Goal: Complete application form: Complete application form

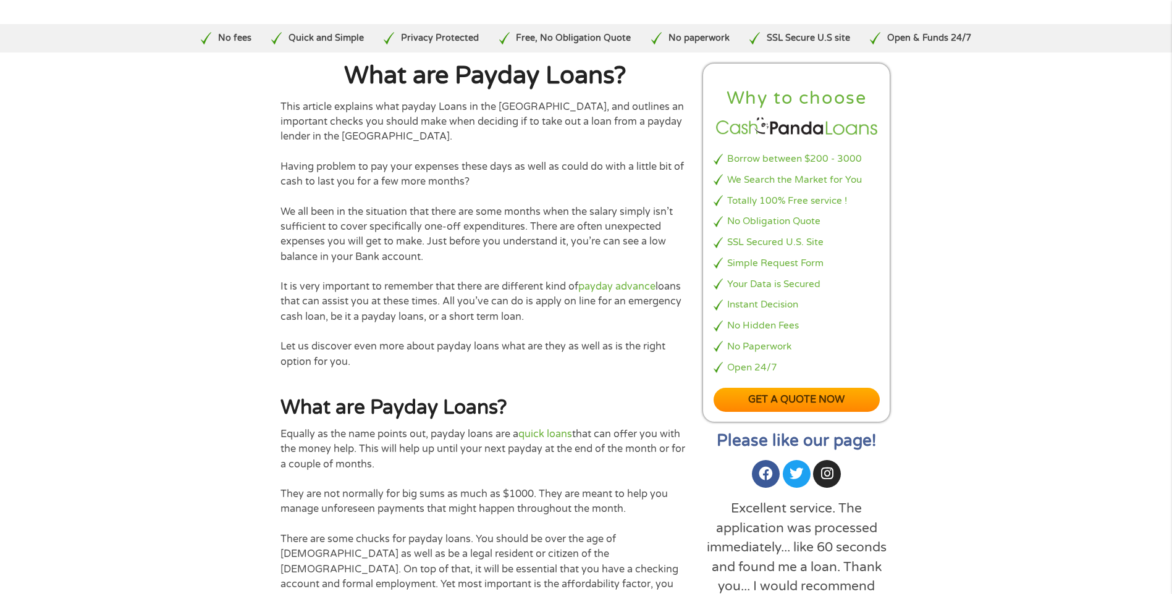
scroll to position [247, 0]
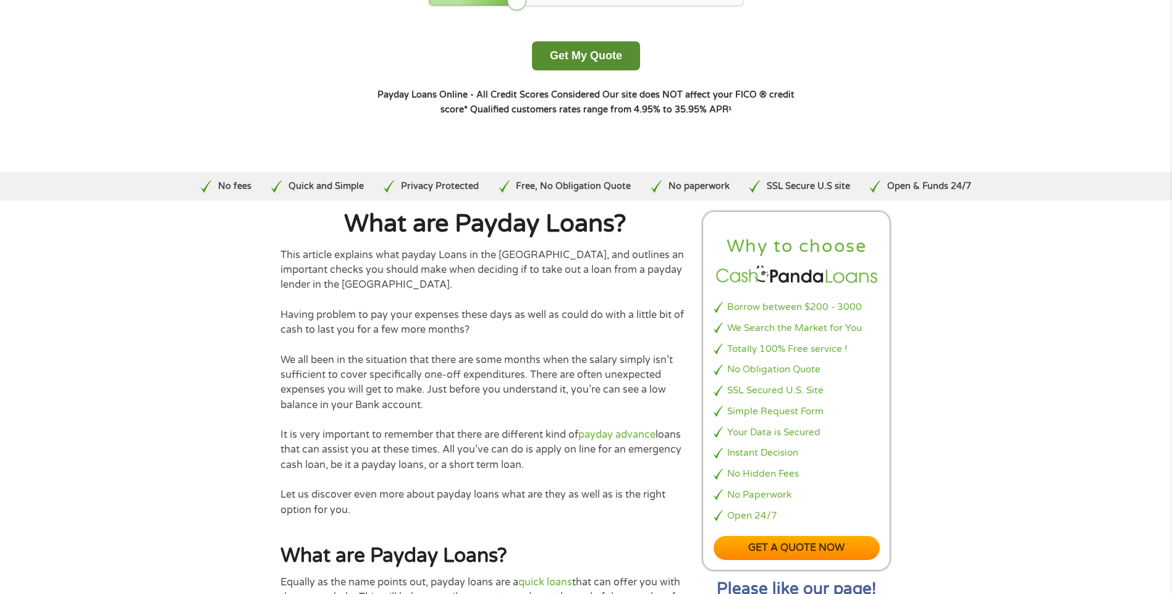
click at [563, 49] on button "Get My Quote" at bounding box center [586, 55] width 108 height 29
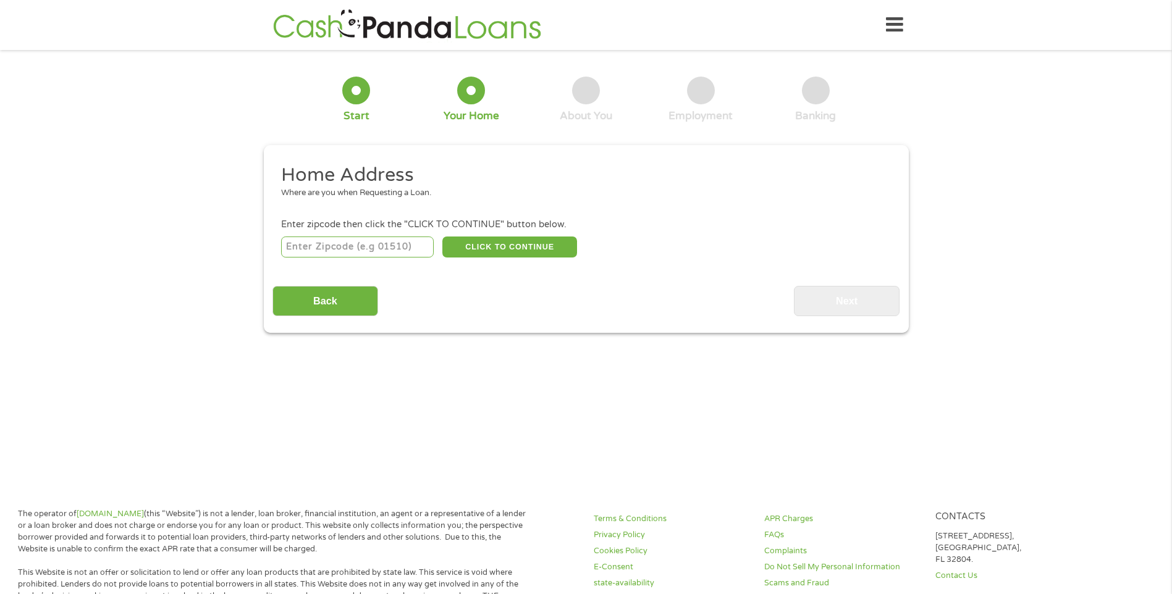
click at [351, 246] on input "number" at bounding box center [357, 247] width 153 height 21
type input "80221"
click at [526, 249] on button "CLICK TO CONTINUE" at bounding box center [509, 247] width 135 height 21
type input "80221"
type input "Denver"
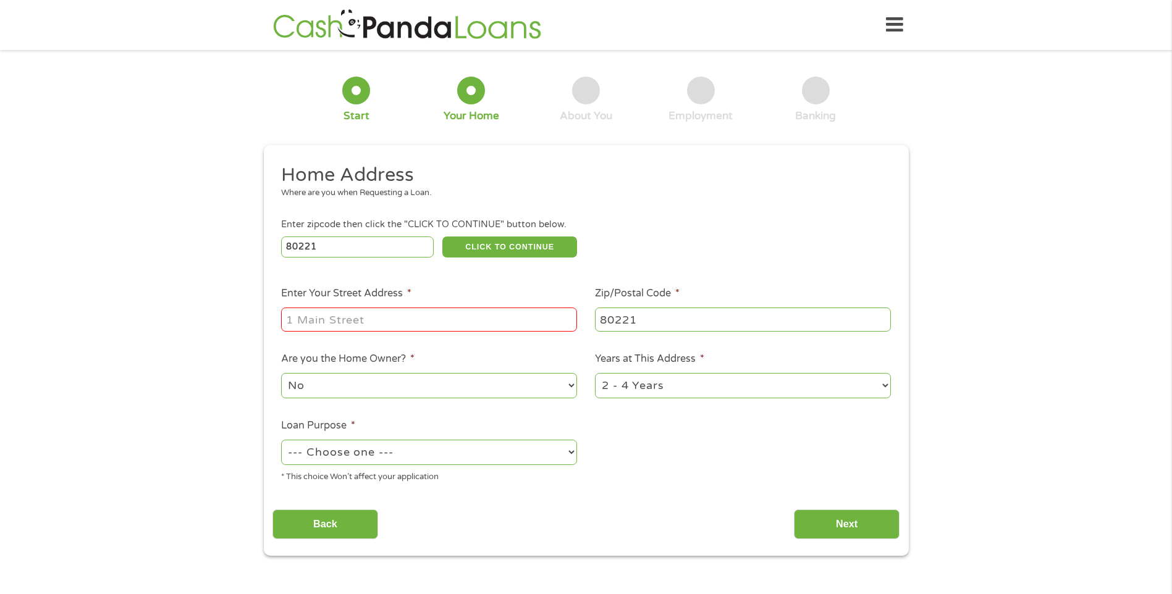
click at [388, 316] on input "Enter Your Street Address *" at bounding box center [429, 319] width 296 height 23
type input "1755 W DIXIE PL"
click at [887, 389] on select "1 Year or less 1 - 2 Years 2 - 4 Years Over 4 Years" at bounding box center [743, 385] width 296 height 25
select select "60months"
click at [595, 373] on select "1 Year or less 1 - 2 Years 2 - 4 Years Over 4 Years" at bounding box center [743, 385] width 296 height 25
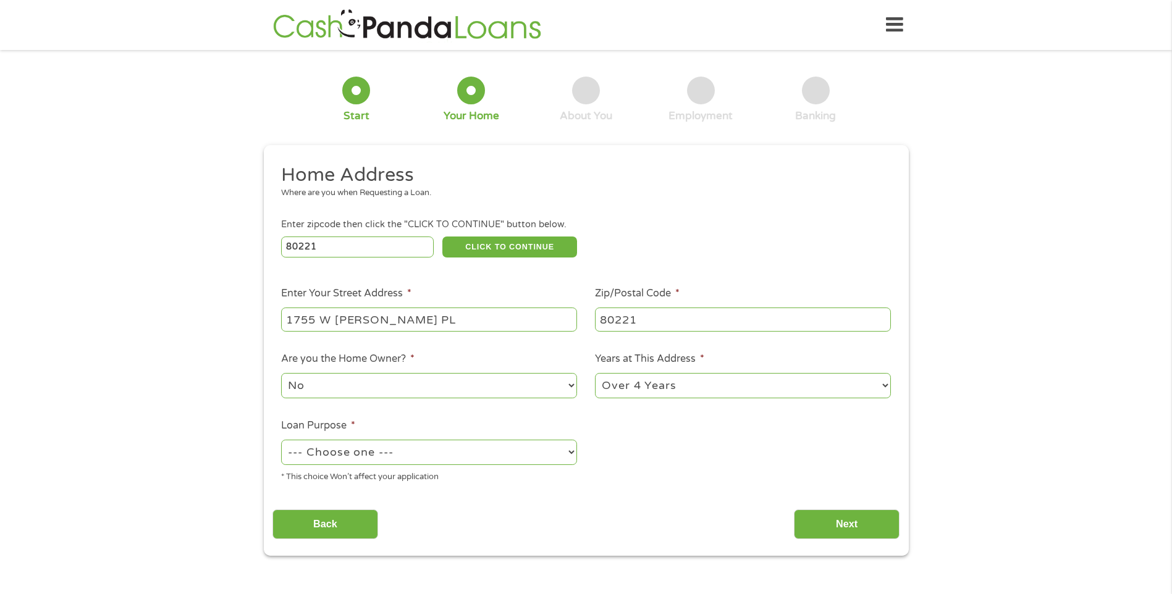
click at [569, 451] on select "--- Choose one --- Pay Bills Debt Consolidation Home Improvement Major Purchase…" at bounding box center [429, 452] width 296 height 25
select select "paybills"
click at [281, 440] on select "--- Choose one --- Pay Bills Debt Consolidation Home Improvement Major Purchase…" at bounding box center [429, 452] width 296 height 25
click at [821, 520] on input "Next" at bounding box center [847, 525] width 106 height 30
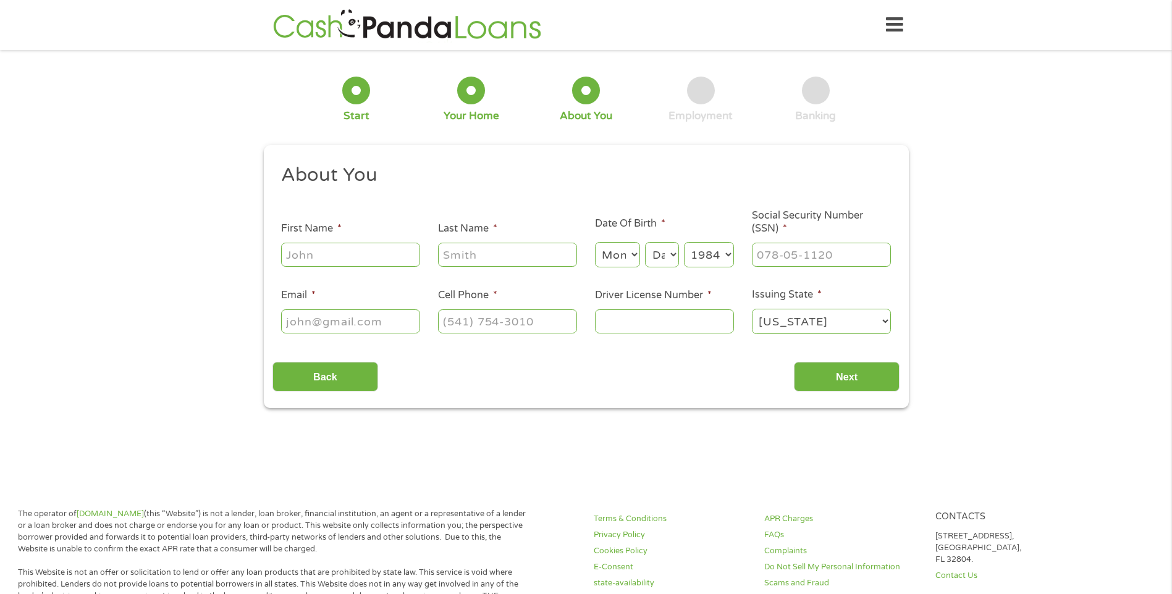
scroll to position [5, 5]
click at [315, 254] on input "First Name *" at bounding box center [350, 254] width 139 height 23
type input "daisy"
type input "marquez"
type input "nancy_marquez2004@yahoo.com"
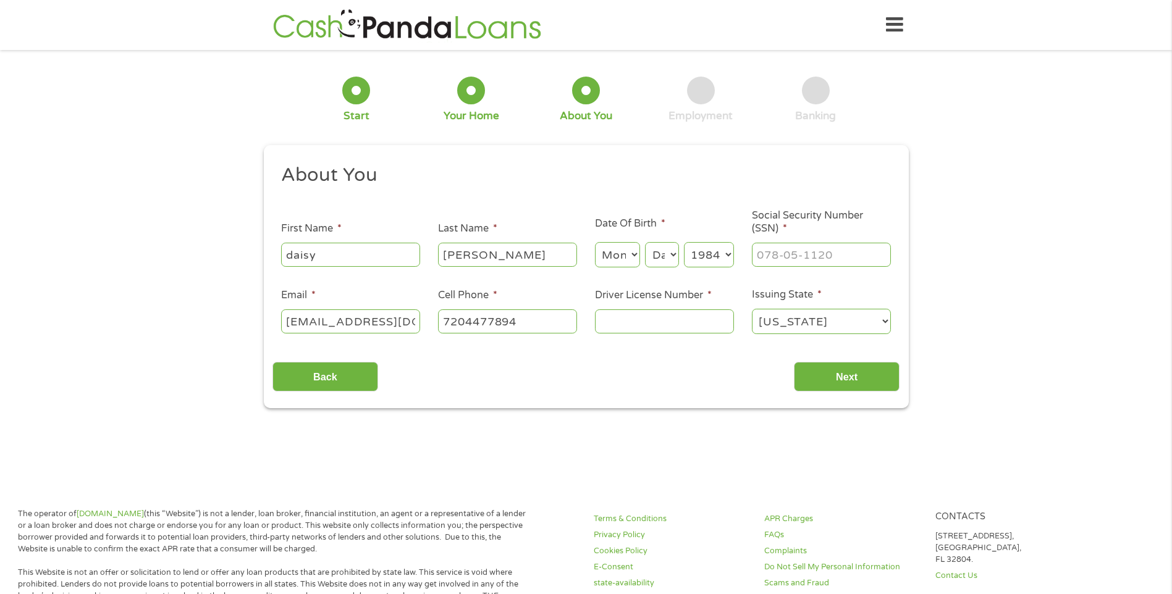
type input "(720) 447-7894"
click at [629, 256] on select "Month 1 2 3 4 5 6 7 8 9 10 11 12" at bounding box center [617, 254] width 45 height 25
select select "2"
click at [595, 242] on select "Month 1 2 3 4 5 6 7 8 9 10 11 12" at bounding box center [617, 254] width 45 height 25
click at [658, 255] on select "Day 1 2 3 4 5 6 7 8 9 10 11 12 13 14 15 16 17 18 19 20 21 22 23 24 25 26 27 28 …" at bounding box center [661, 254] width 33 height 25
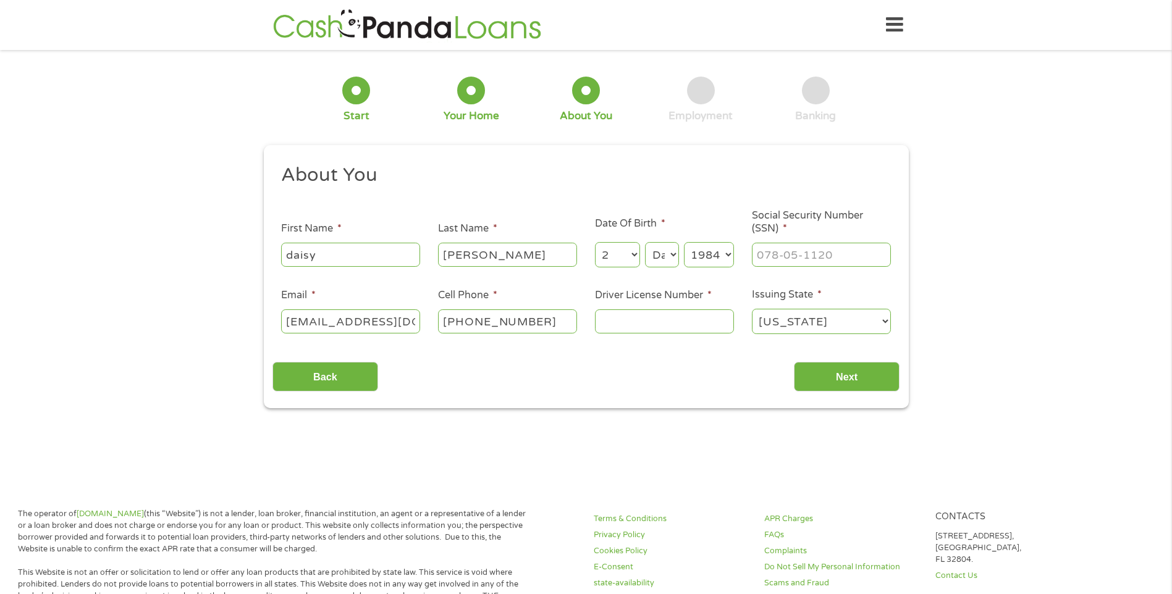
select select "8"
click at [645, 242] on select "Day 1 2 3 4 5 6 7 8 9 10 11 12 13 14 15 16 17 18 19 20 21 22 23 24 25 26 27 28 …" at bounding box center [661, 254] width 33 height 25
click at [777, 260] on input "___-__-____" at bounding box center [821, 254] width 139 height 23
type input "553-87-2118"
click at [613, 326] on input "Driver License Number *" at bounding box center [664, 320] width 139 height 23
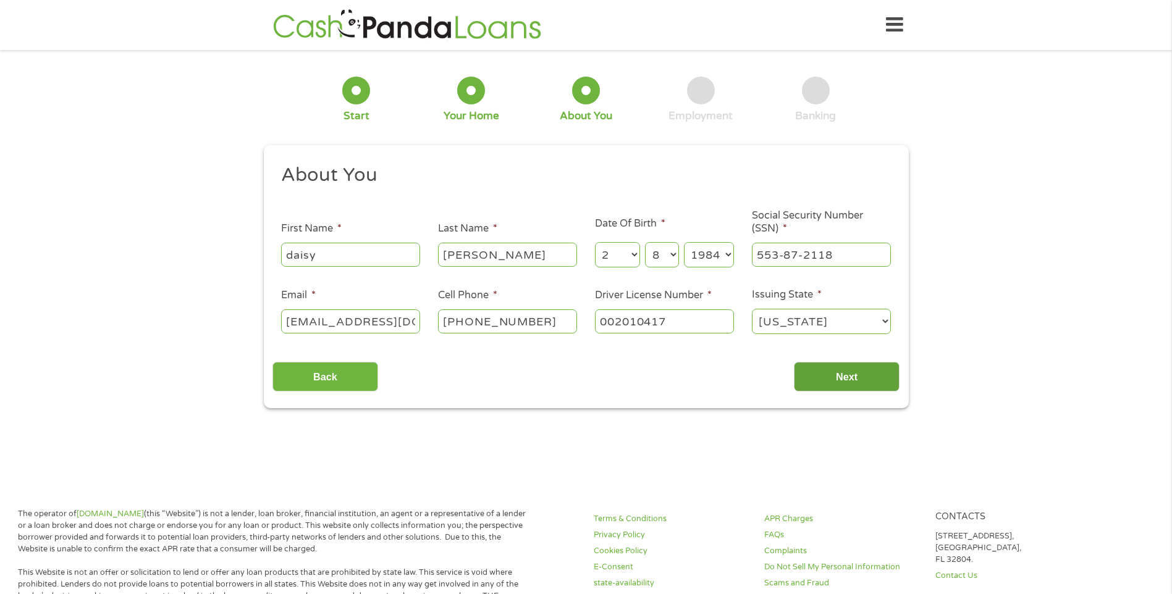
type input "002010417"
click at [834, 369] on input "Next" at bounding box center [847, 377] width 106 height 30
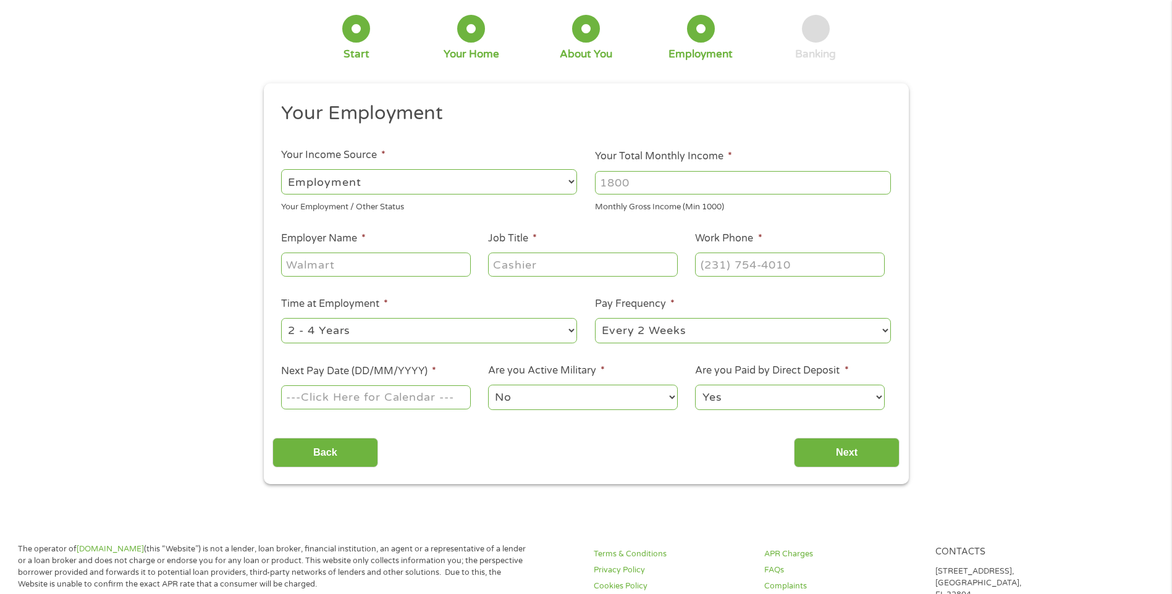
scroll to position [0, 0]
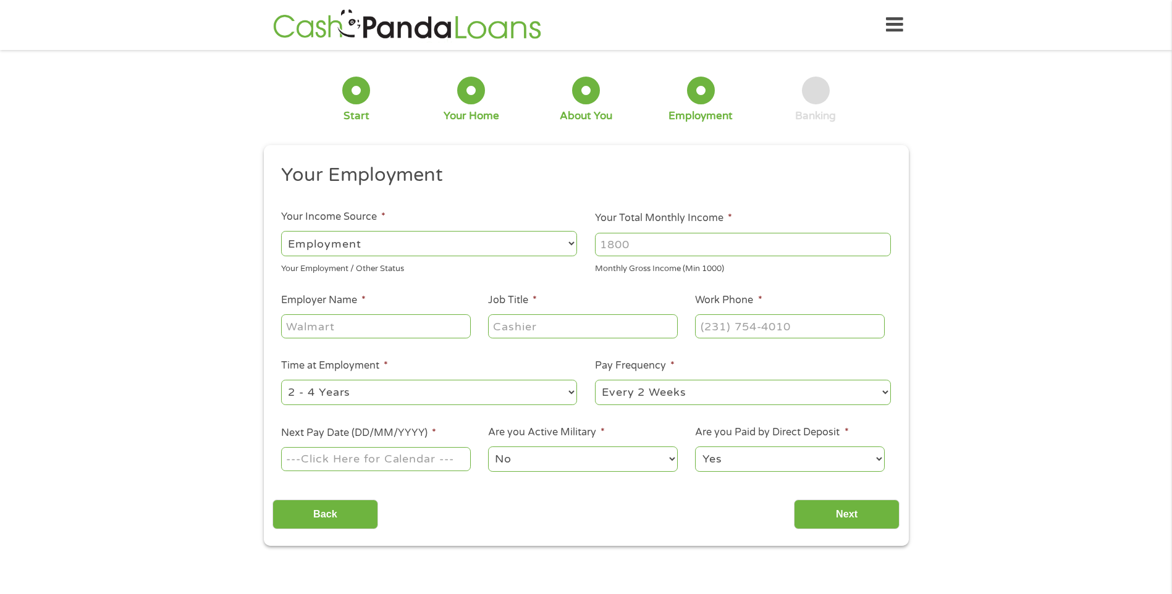
click at [610, 247] on input "Your Total Monthly Income *" at bounding box center [743, 244] width 296 height 23
type input "4500"
click at [365, 324] on input "Employer Name *" at bounding box center [375, 325] width 189 height 23
type input "UFP Technologies"
click at [546, 324] on input "Job Title *" at bounding box center [582, 325] width 189 height 23
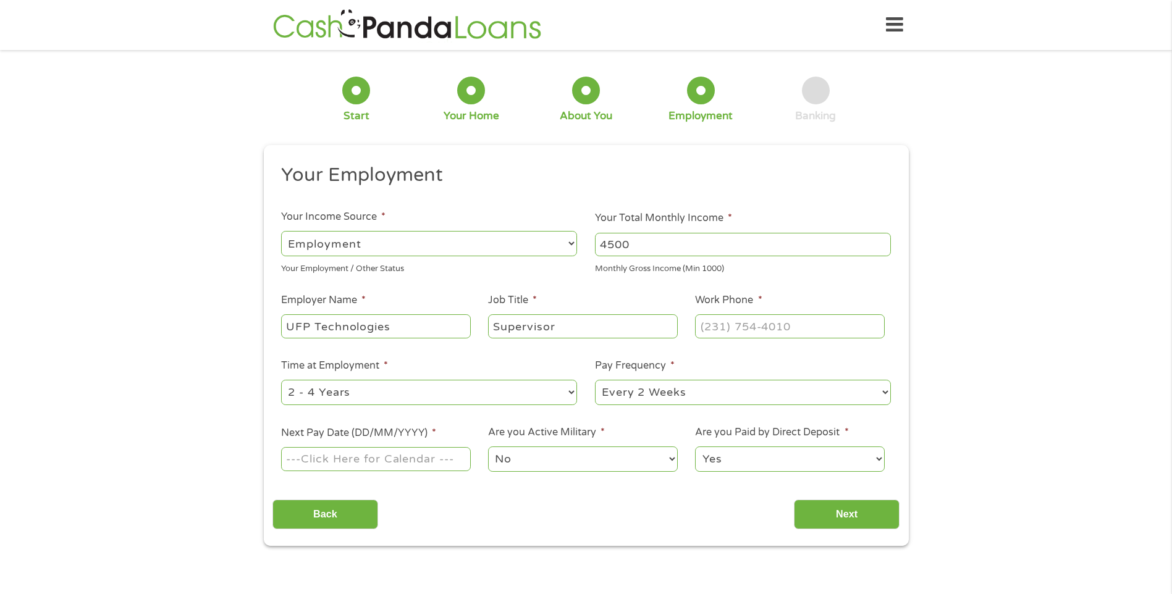
type input "Supervisor"
click at [713, 323] on input "(___) ___-____" at bounding box center [789, 325] width 189 height 23
click at [712, 329] on input "(_30) 387-2401" at bounding box center [789, 325] width 189 height 23
click at [791, 328] on input "(303) 872-401_" at bounding box center [789, 325] width 189 height 23
type input "(303) 872-4016"
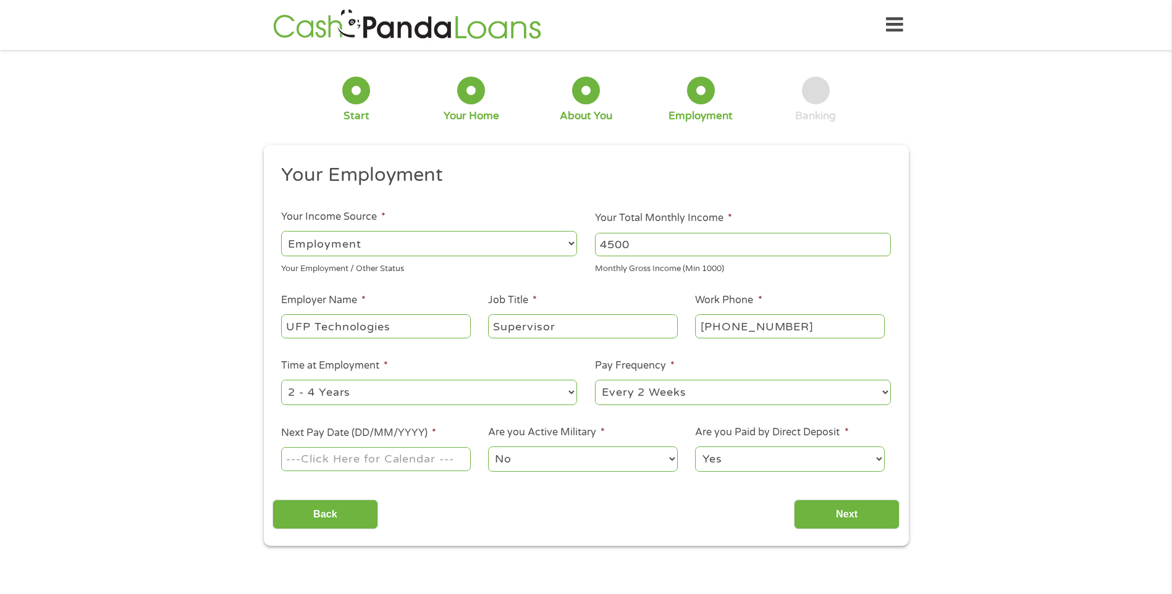
click at [570, 391] on select "--- Choose one --- 1 Year or less 1 - 2 Years 2 - 4 Years Over 4 Years" at bounding box center [429, 392] width 296 height 25
select select "60months"
click at [281, 380] on select "--- Choose one --- 1 Year or less 1 - 2 Years 2 - 4 Years Over 4 Years" at bounding box center [429, 392] width 296 height 25
click at [886, 391] on select "--- Choose one --- Every 2 Weeks Every Week Monthly Semi-Monthly" at bounding box center [743, 392] width 296 height 25
select select "weekly"
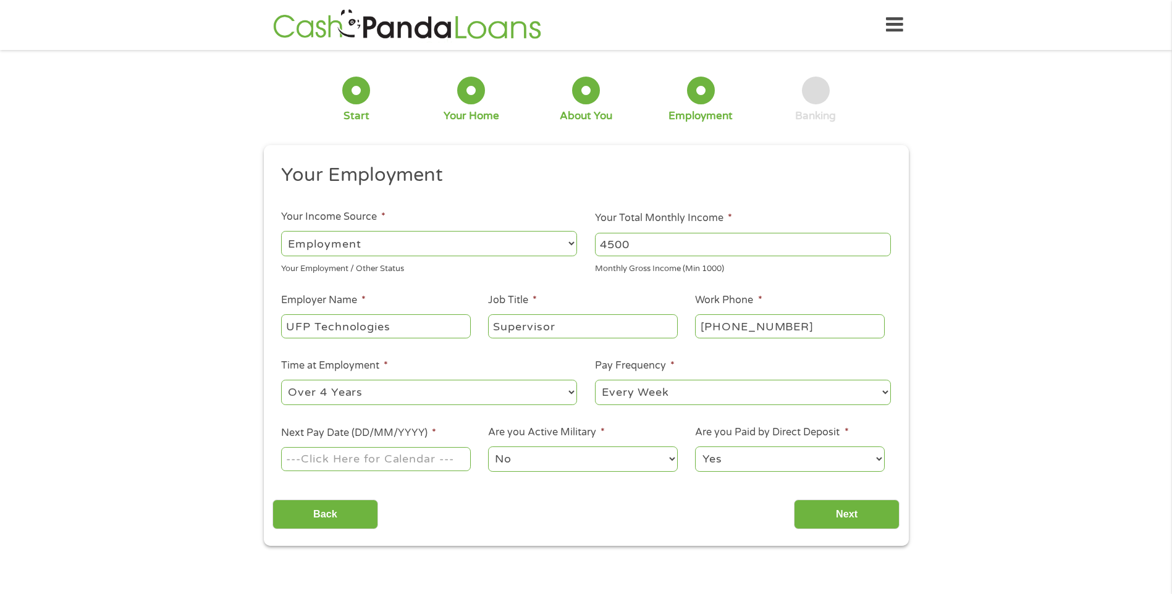
click at [595, 380] on select "--- Choose one --- Every 2 Weeks Every Week Monthly Semi-Monthly" at bounding box center [743, 392] width 296 height 25
click at [327, 464] on input "Next Pay Date (DD/MM/YYYY) *" at bounding box center [375, 458] width 189 height 23
type input "19/09/2025"
click at [855, 514] on input "Next" at bounding box center [847, 515] width 106 height 30
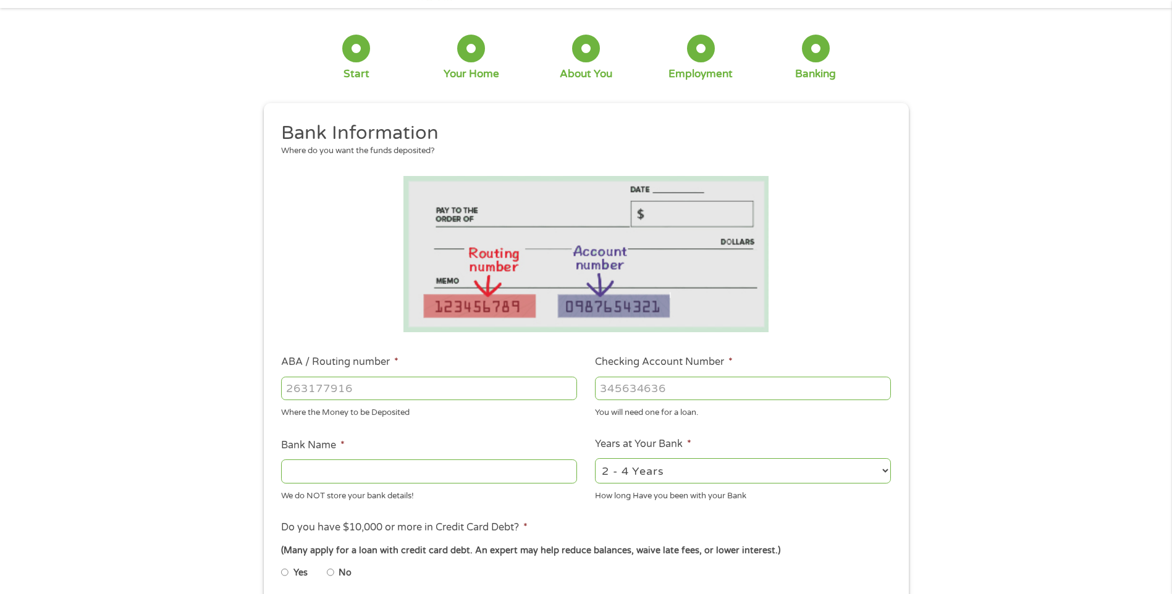
scroll to position [62, 0]
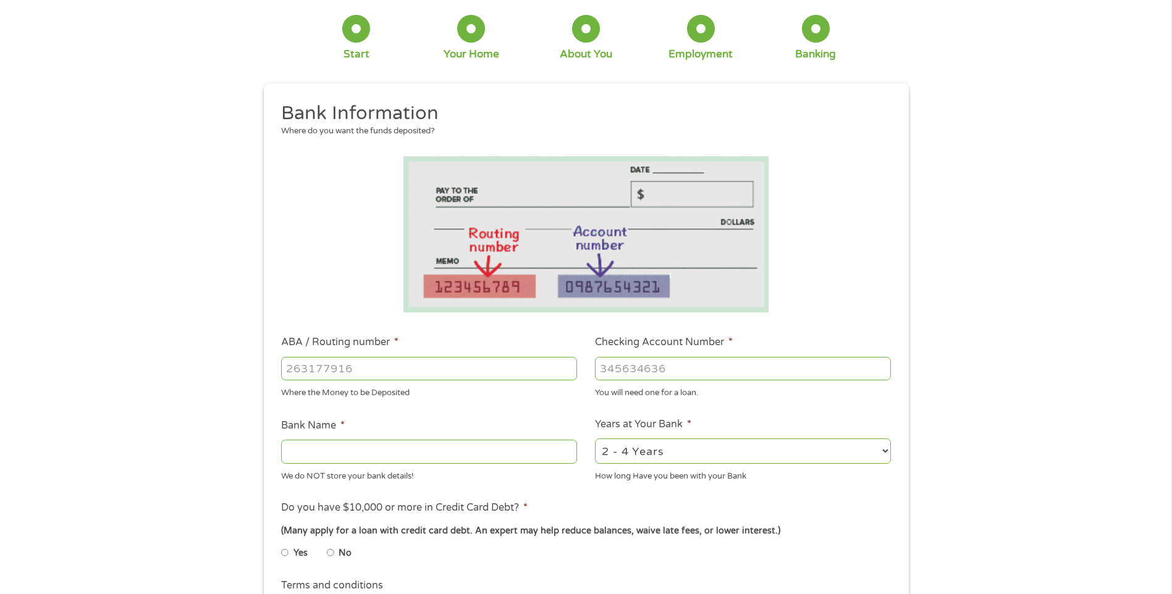
click at [419, 372] on input "ABA / Routing number *" at bounding box center [429, 368] width 296 height 23
type input "102000021"
type input "US BANK NA"
type input "102000021"
click at [611, 371] on input "Checking Account Number *" at bounding box center [743, 368] width 296 height 23
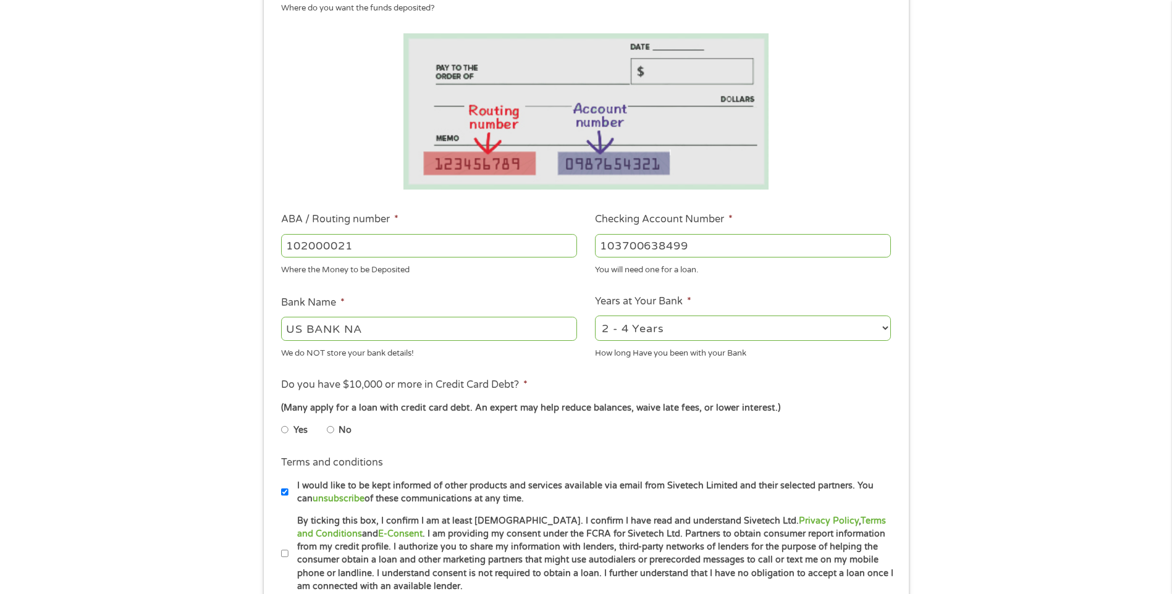
scroll to position [185, 0]
type input "103700638499"
click at [327, 431] on input "No" at bounding box center [330, 429] width 7 height 20
radio input "true"
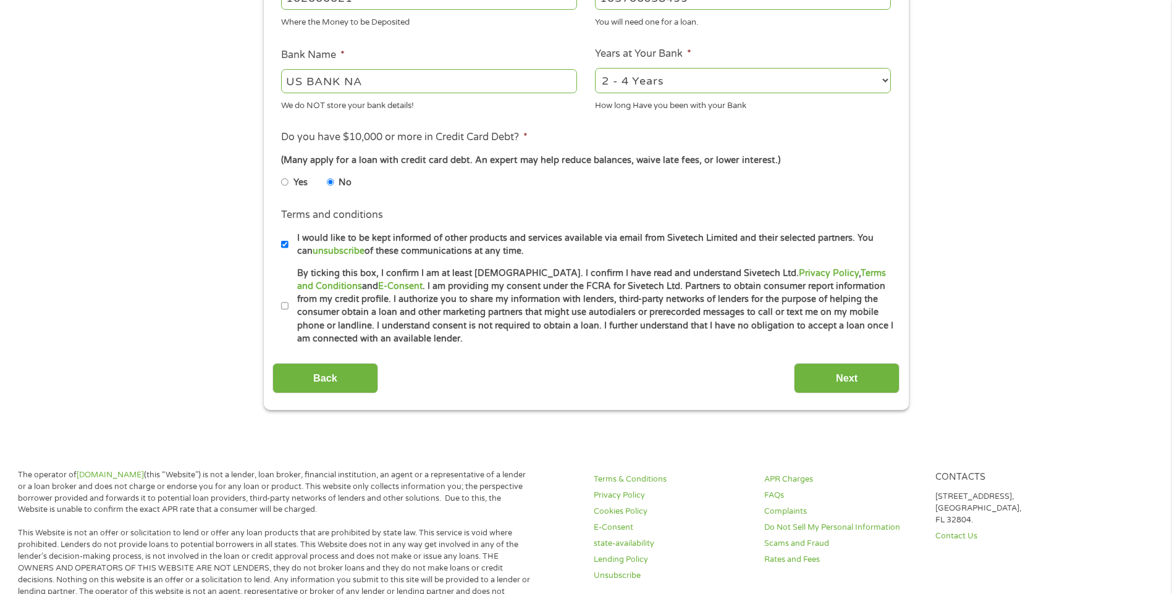
click at [282, 307] on input "By ticking this box, I confirm I am at least 18 years old. I confirm I have rea…" at bounding box center [284, 306] width 7 height 20
checkbox input "true"
click at [857, 380] on input "Next" at bounding box center [847, 378] width 106 height 30
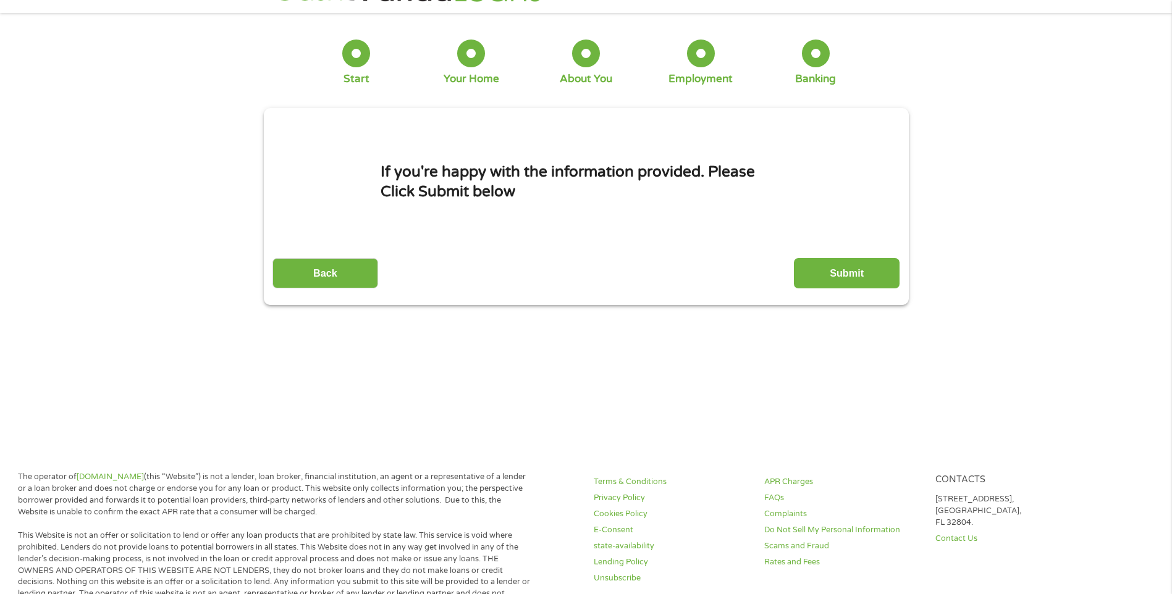
scroll to position [0, 0]
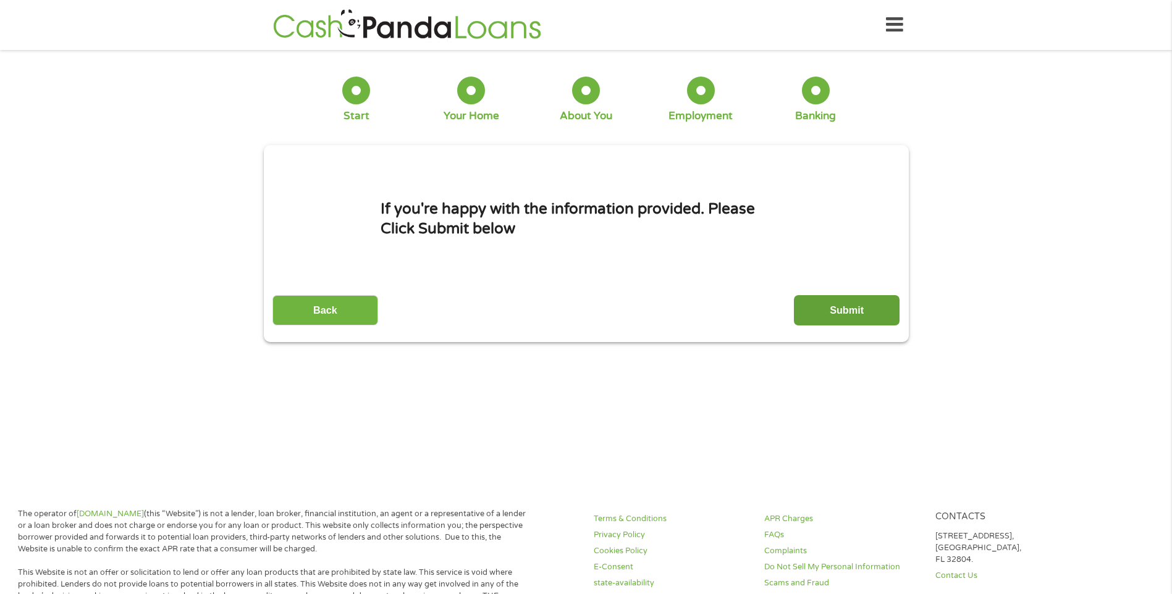
click at [853, 313] on input "Submit" at bounding box center [847, 310] width 106 height 30
